Goal: Task Accomplishment & Management: Manage account settings

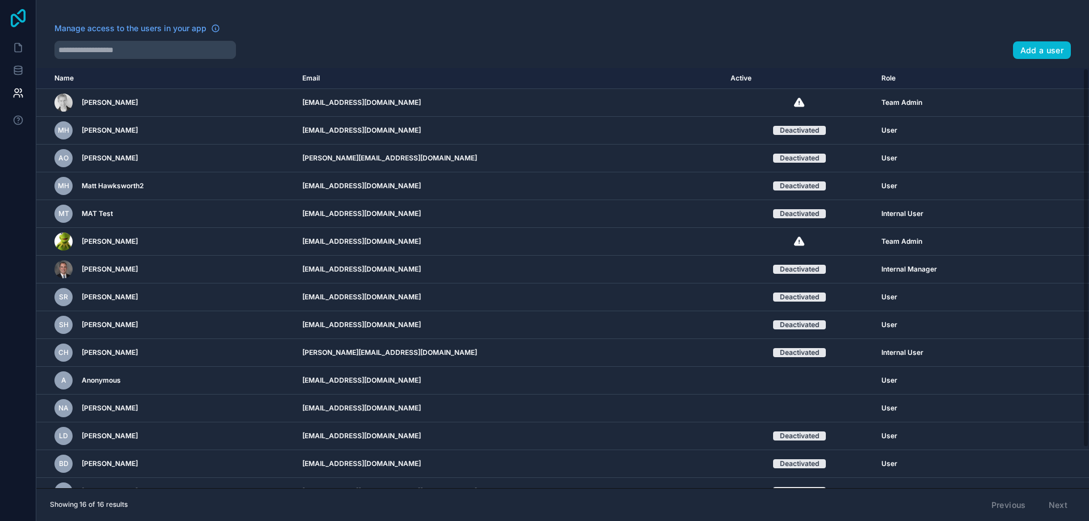
click at [18, 14] on icon at bounding box center [18, 18] width 15 height 18
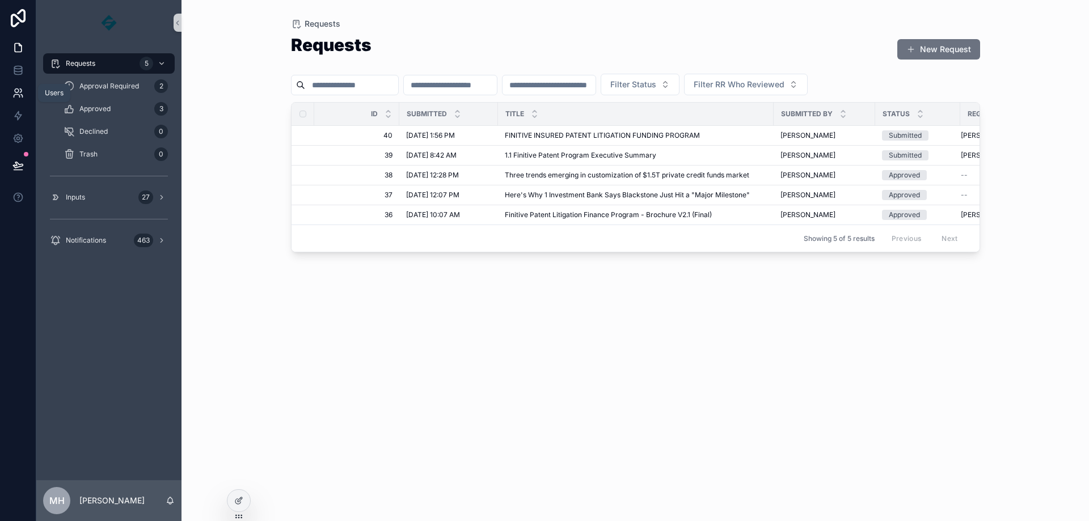
click at [19, 94] on icon at bounding box center [17, 92] width 11 height 11
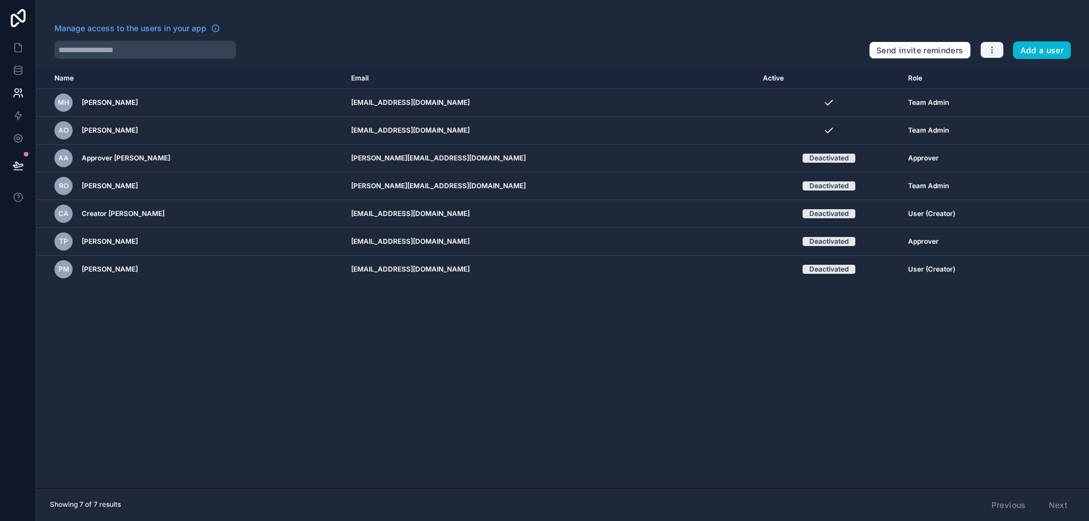
click at [987, 51] on button "button" at bounding box center [993, 49] width 24 height 17
click at [1006, 73] on link "Manage roles" at bounding box center [1018, 77] width 79 height 18
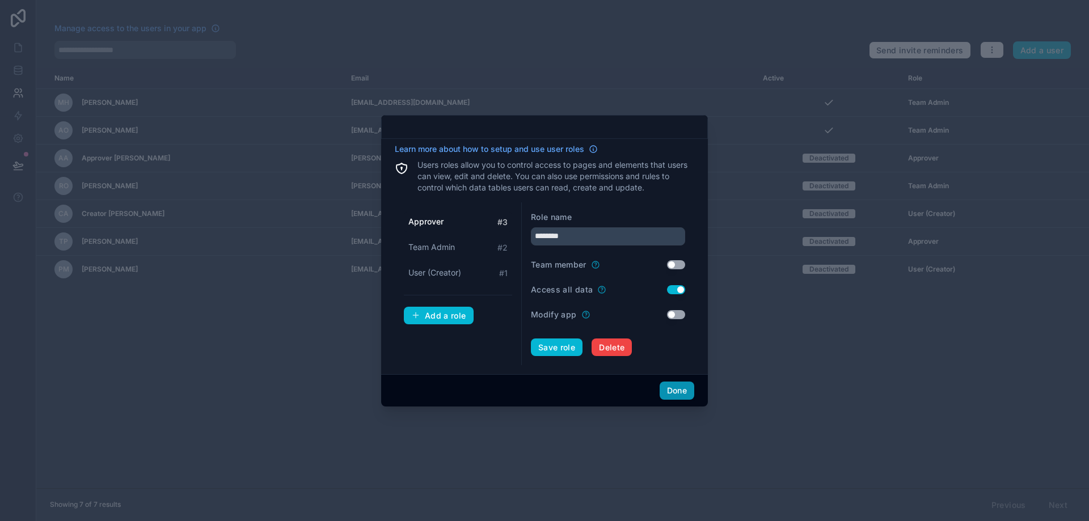
click at [674, 388] on button "Done" at bounding box center [677, 391] width 35 height 18
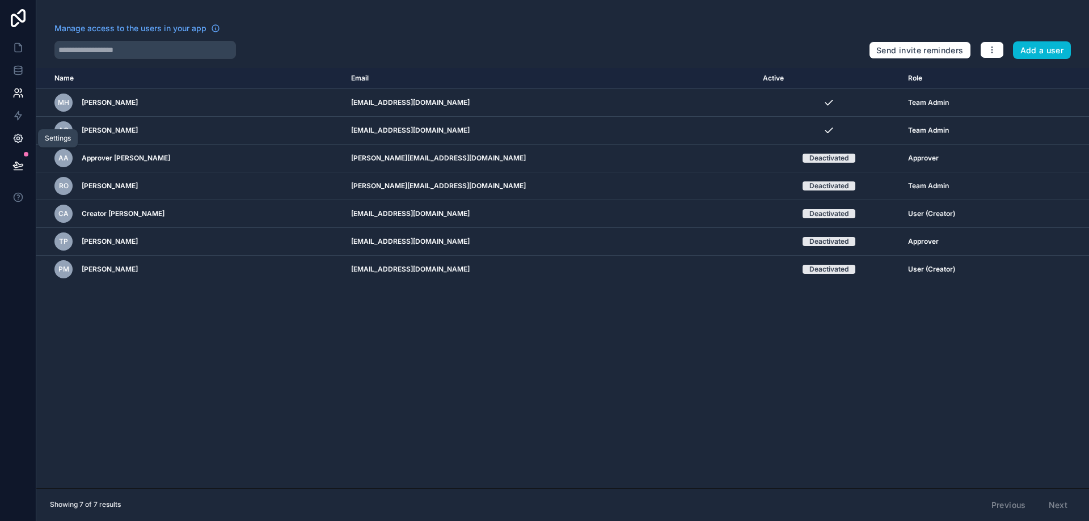
click at [19, 140] on icon at bounding box center [17, 138] width 11 height 11
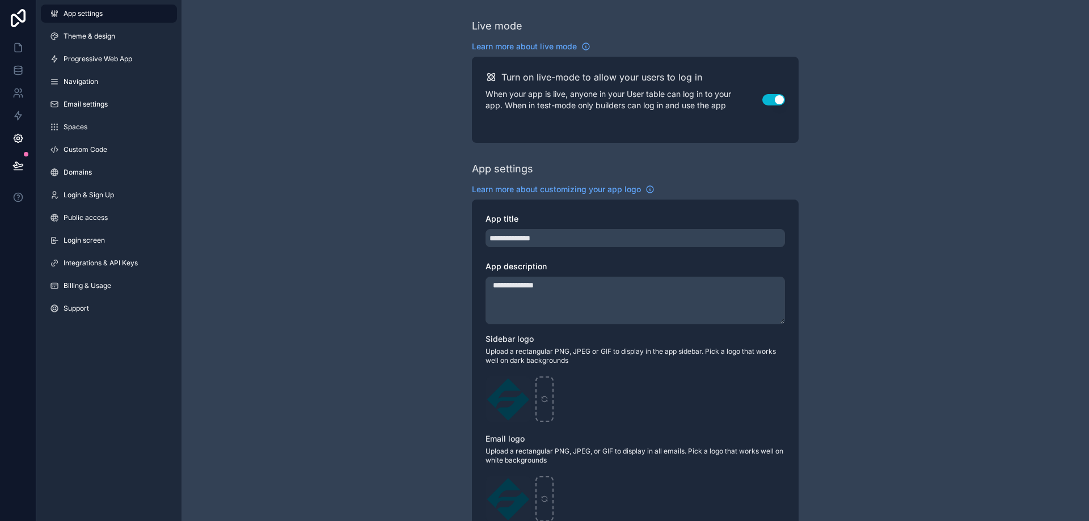
click at [776, 97] on button "Use setting" at bounding box center [774, 99] width 23 height 11
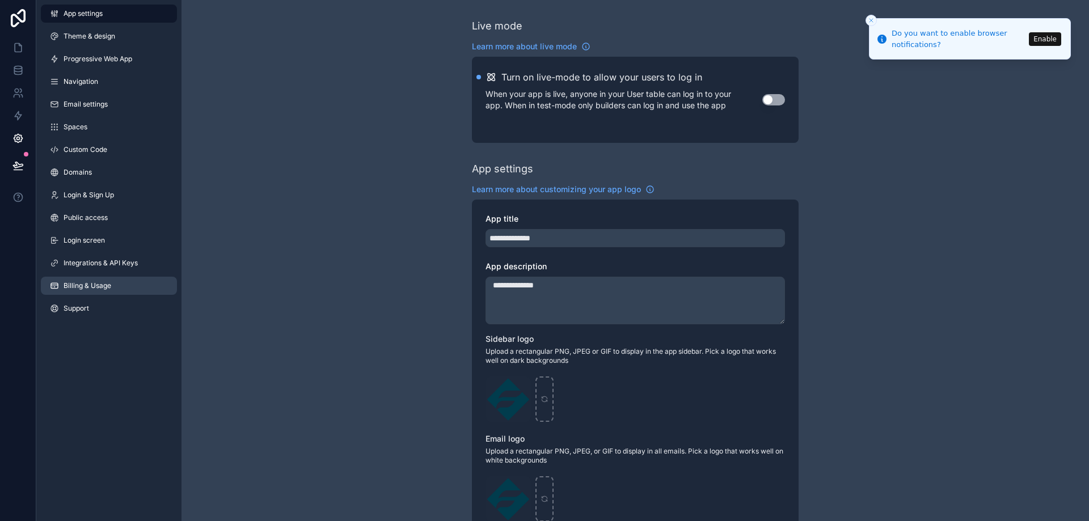
click at [104, 288] on span "Billing & Usage" at bounding box center [88, 285] width 48 height 9
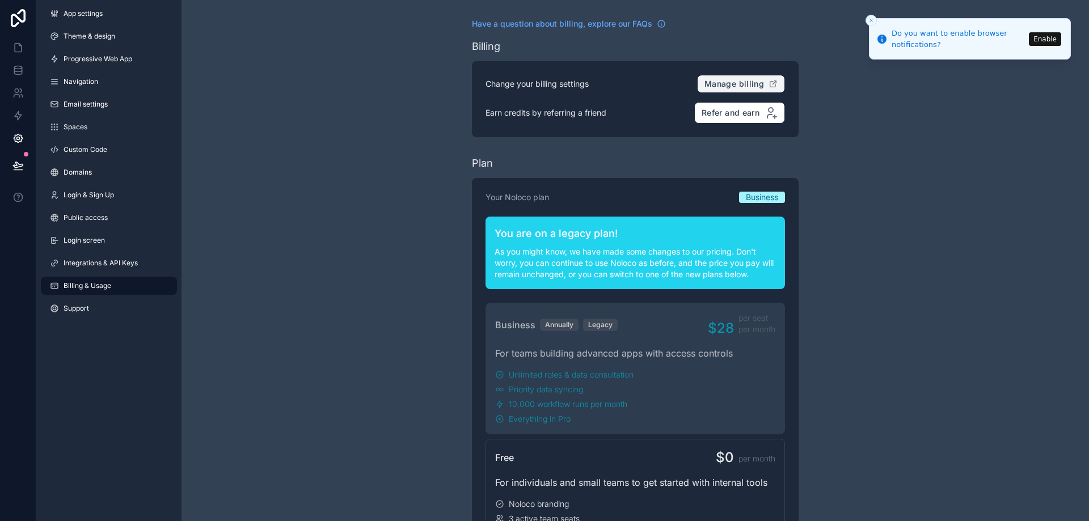
click at [740, 86] on span "Manage billing" at bounding box center [735, 84] width 60 height 10
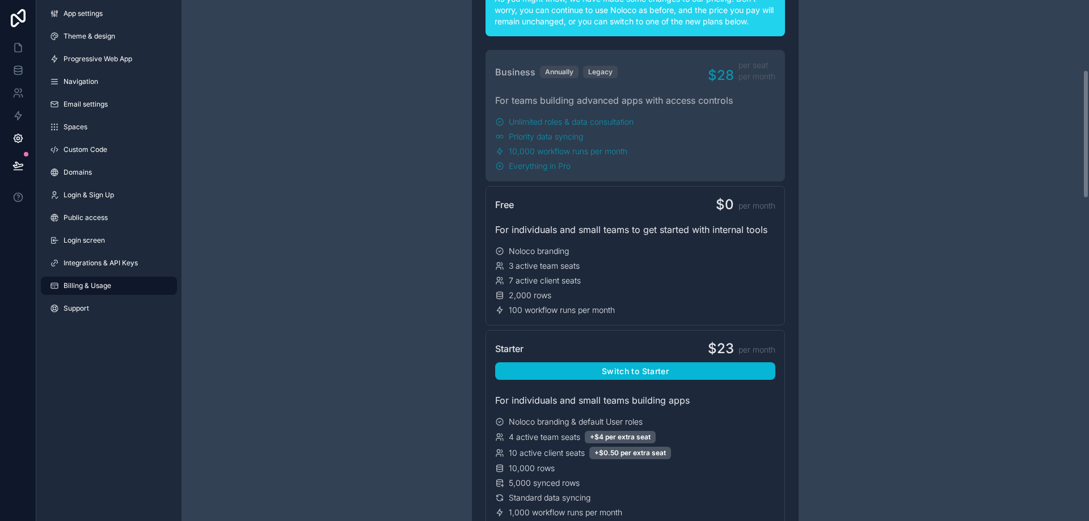
scroll to position [220, 0]
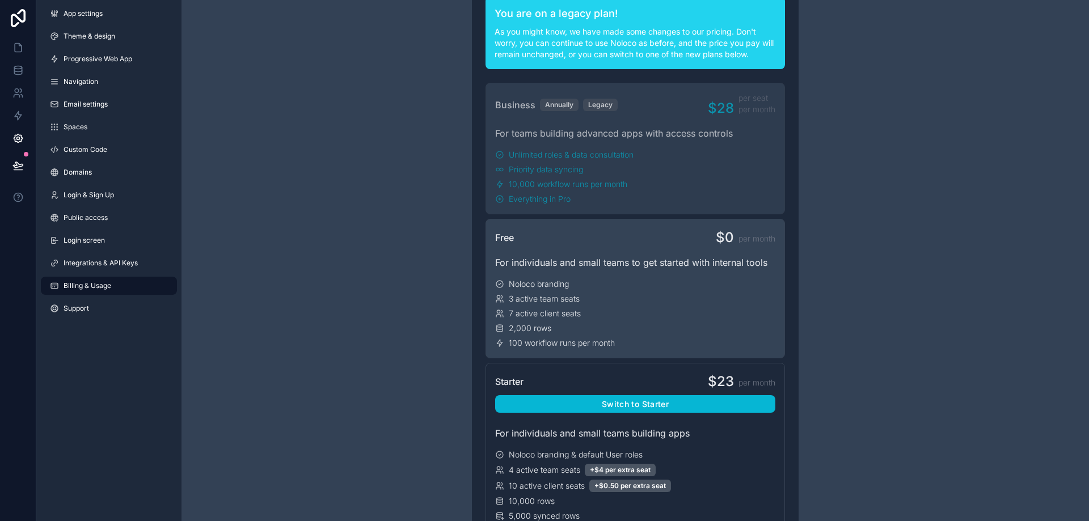
click at [609, 275] on div "Free $0 per month For individuals and small teams to get started with internal …" at bounding box center [636, 289] width 300 height 140
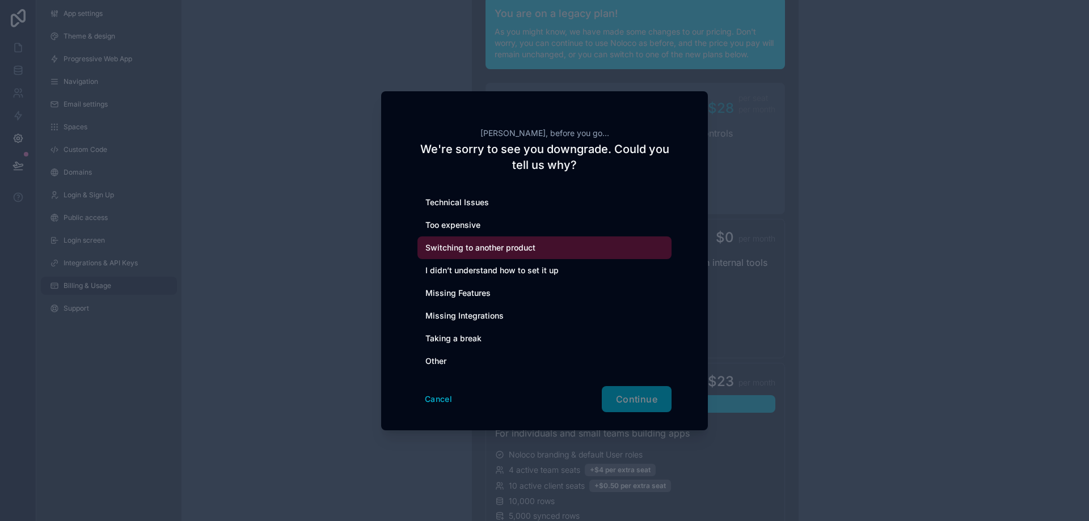
click at [508, 250] on div "Switching to another product" at bounding box center [545, 248] width 254 height 23
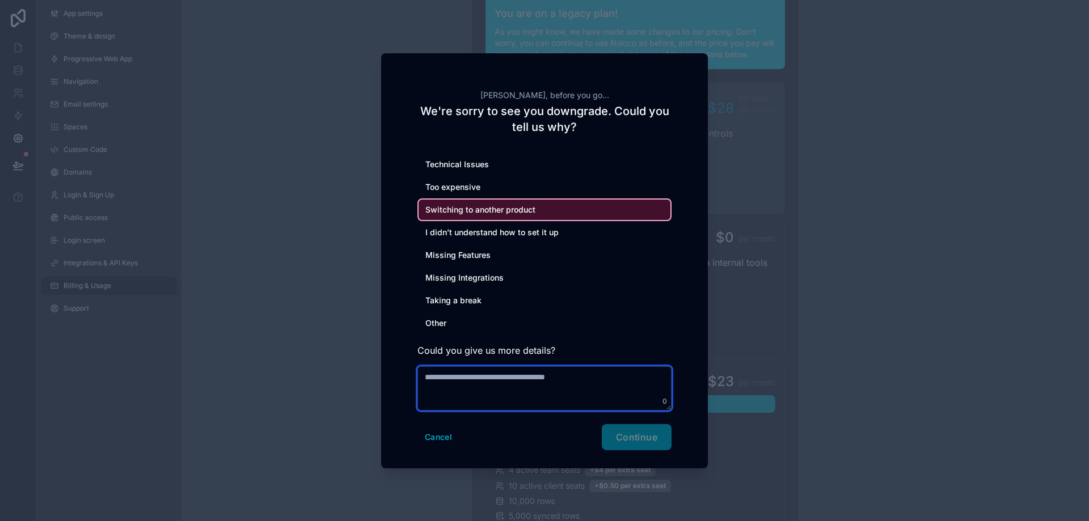
click at [521, 383] on textarea at bounding box center [545, 389] width 254 height 44
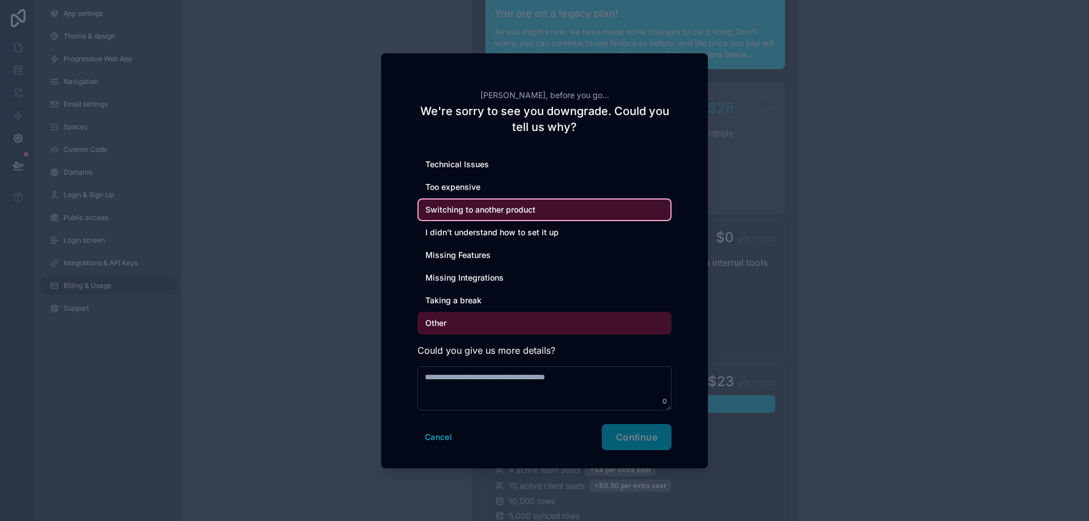
click at [448, 329] on div "Other" at bounding box center [545, 323] width 254 height 23
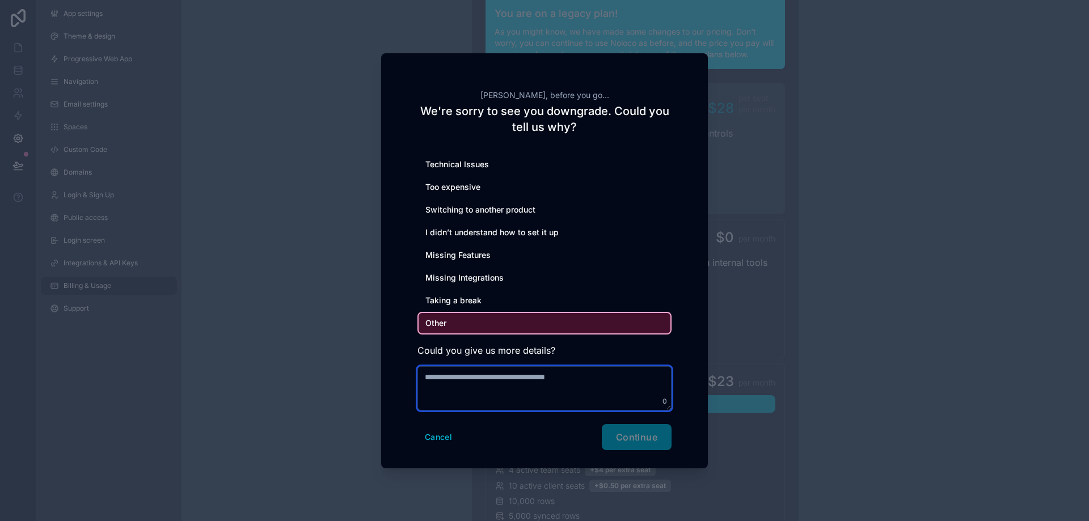
click at [457, 386] on textarea at bounding box center [545, 389] width 254 height 44
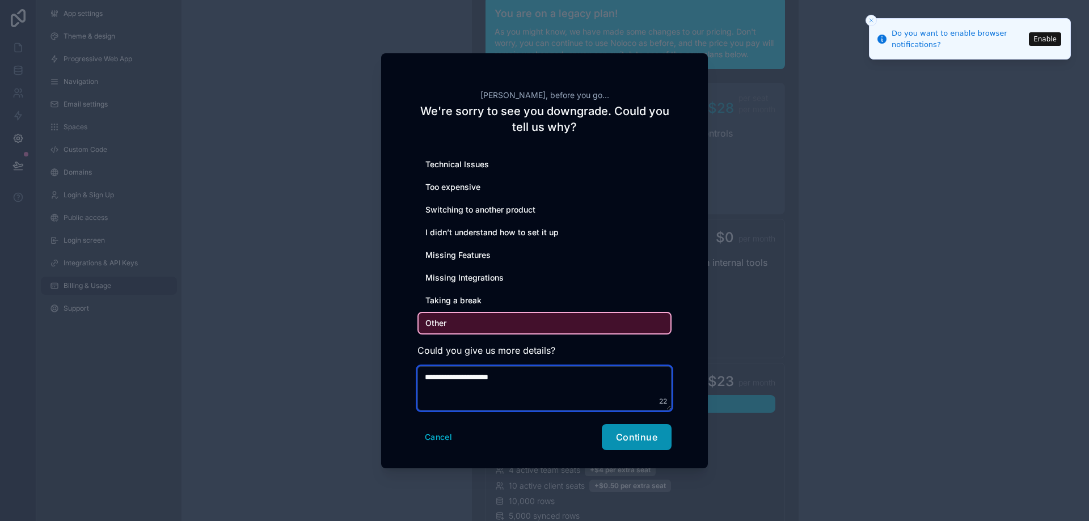
type textarea "**********"
click at [638, 445] on button "Continue" at bounding box center [637, 437] width 70 height 26
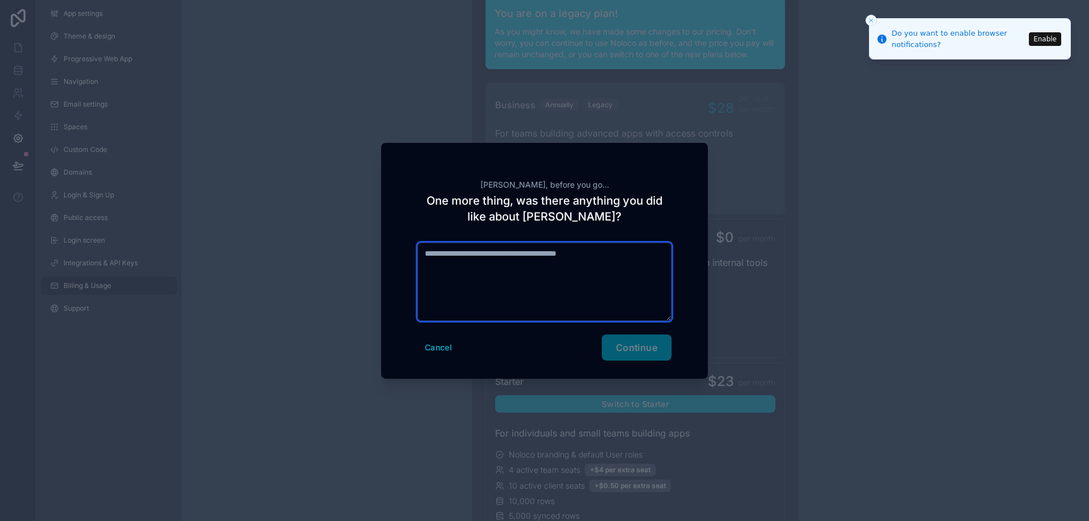
click at [532, 260] on textarea at bounding box center [545, 282] width 254 height 78
type textarea "**********"
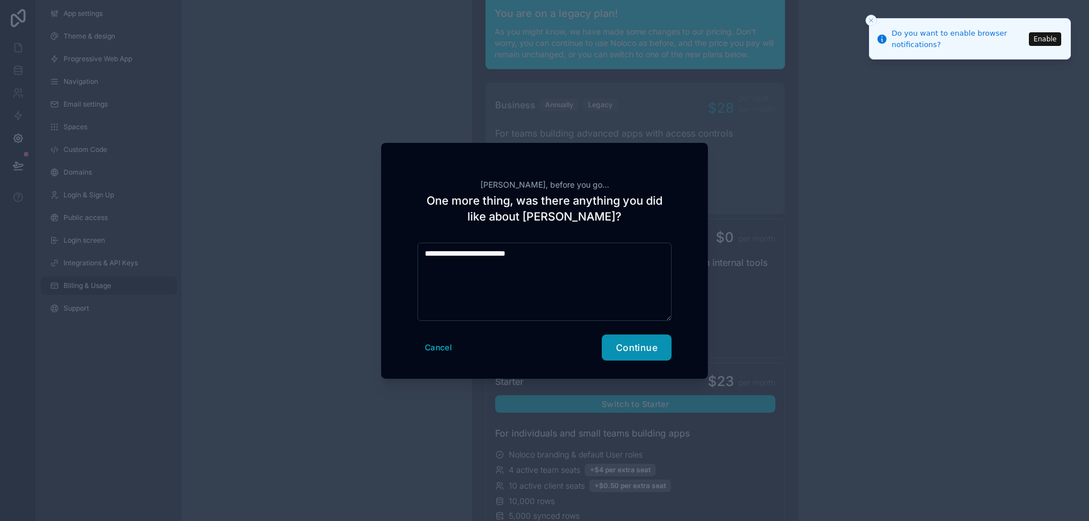
click at [633, 359] on button "Continue" at bounding box center [637, 348] width 70 height 26
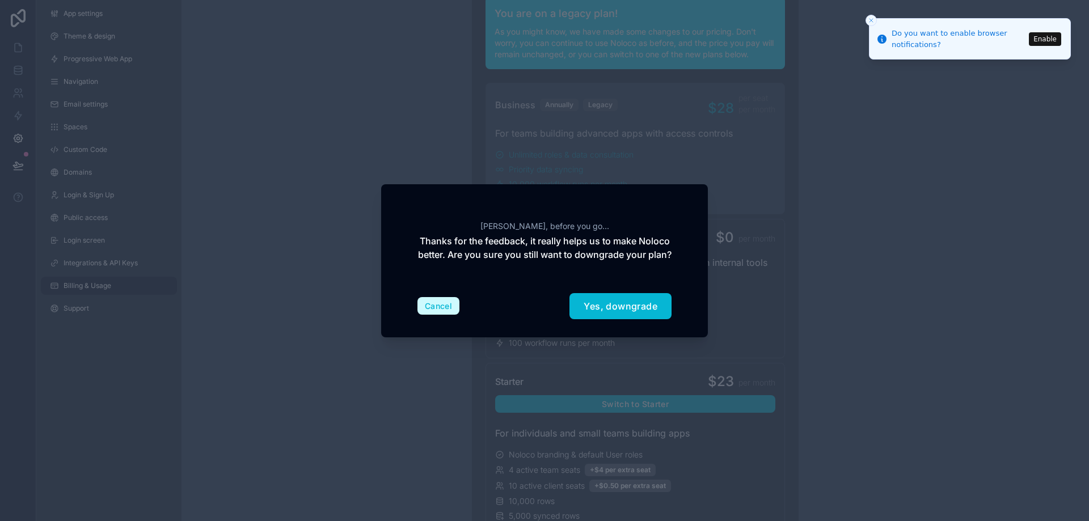
click at [426, 309] on button "Cancel" at bounding box center [439, 306] width 42 height 18
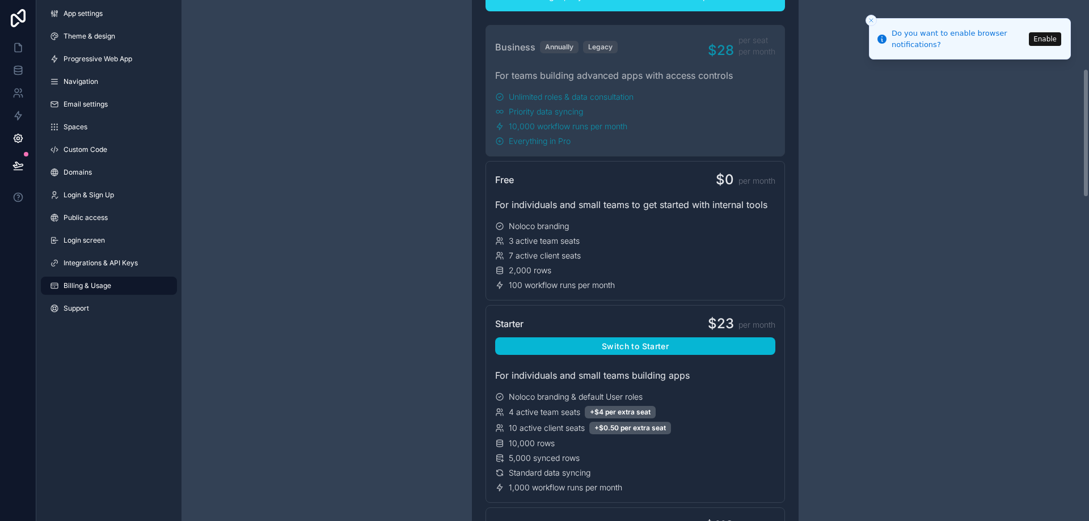
scroll to position [277, 0]
